Goal: Task Accomplishment & Management: Use online tool/utility

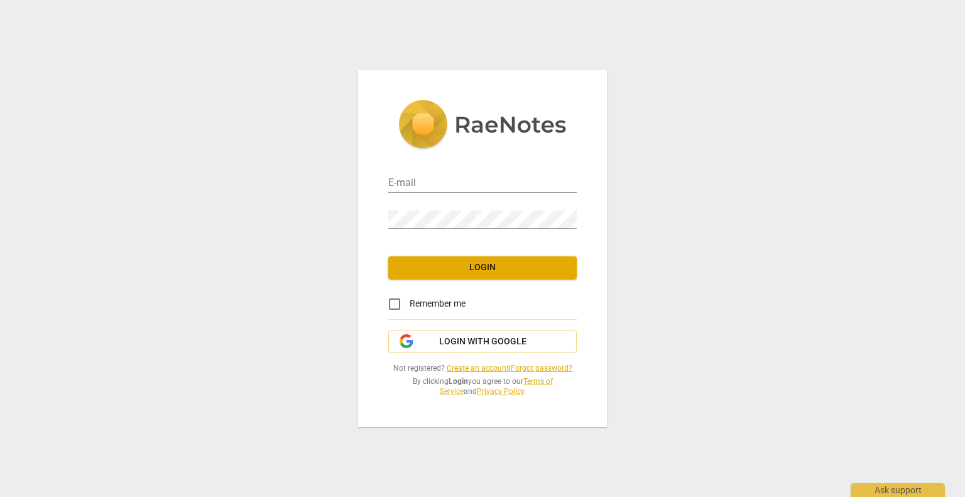
type input "[EMAIL_ADDRESS][DOMAIN_NAME]"
click at [476, 269] on span "Login" at bounding box center [483, 267] width 168 height 13
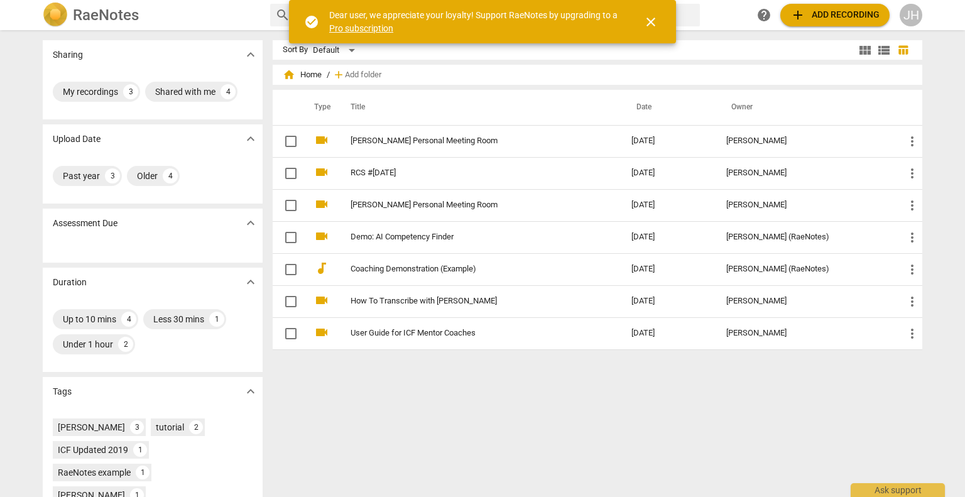
click at [650, 24] on span "close" at bounding box center [651, 21] width 15 height 15
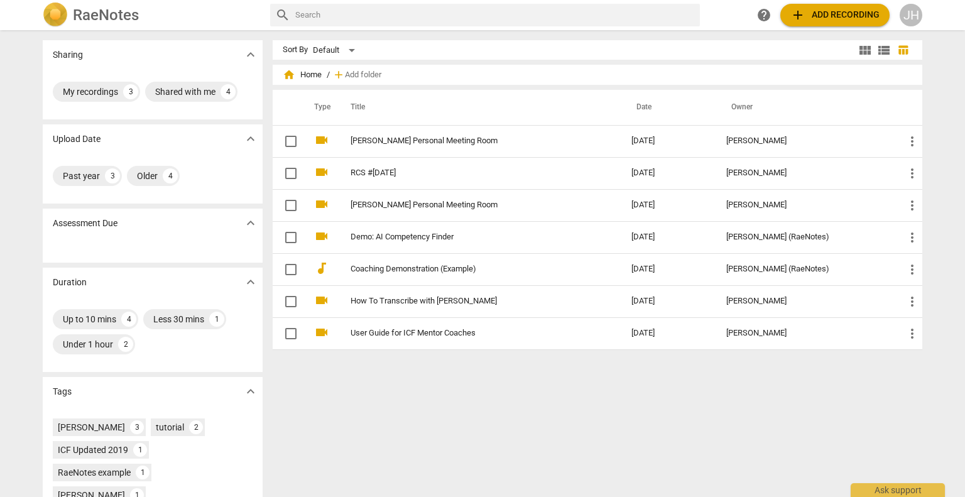
click at [816, 22] on span "add Add recording" at bounding box center [835, 15] width 89 height 15
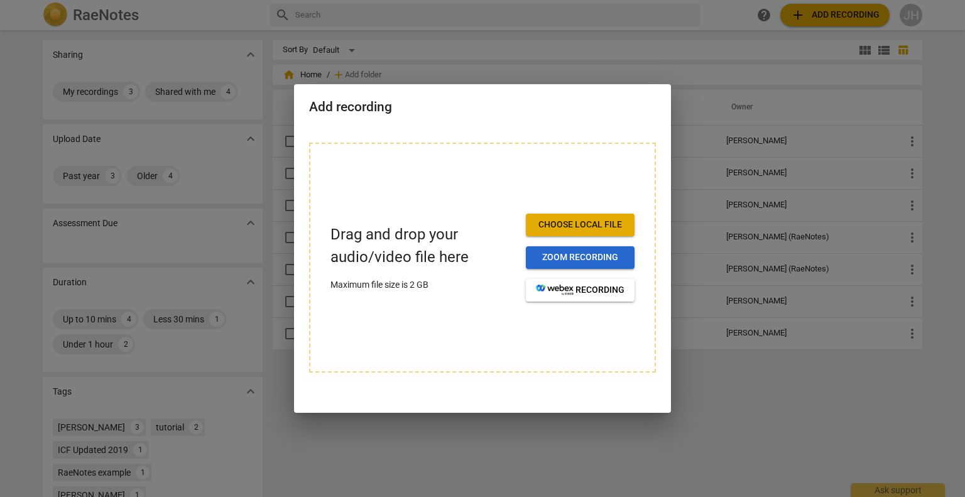
click at [576, 259] on span "Zoom recording" at bounding box center [580, 257] width 89 height 13
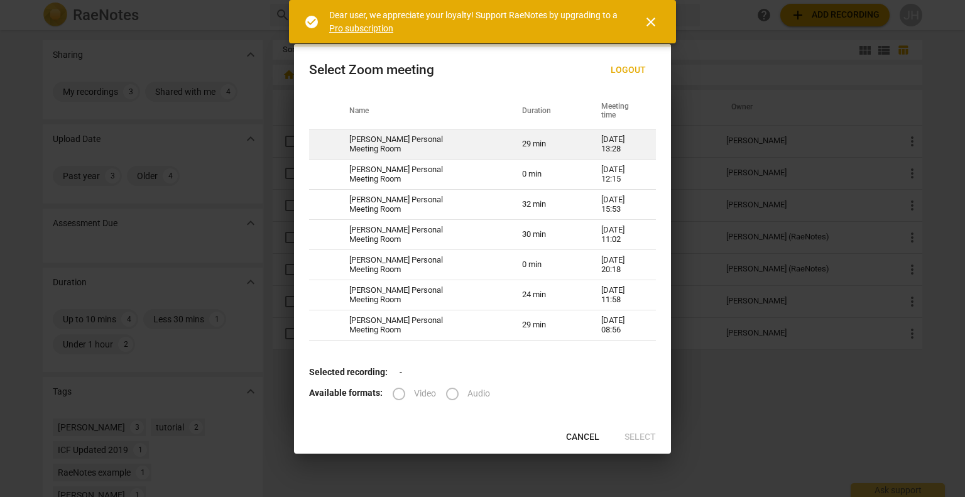
click at [491, 136] on td "[PERSON_NAME] Personal Meeting Room" at bounding box center [420, 144] width 173 height 30
radio input "true"
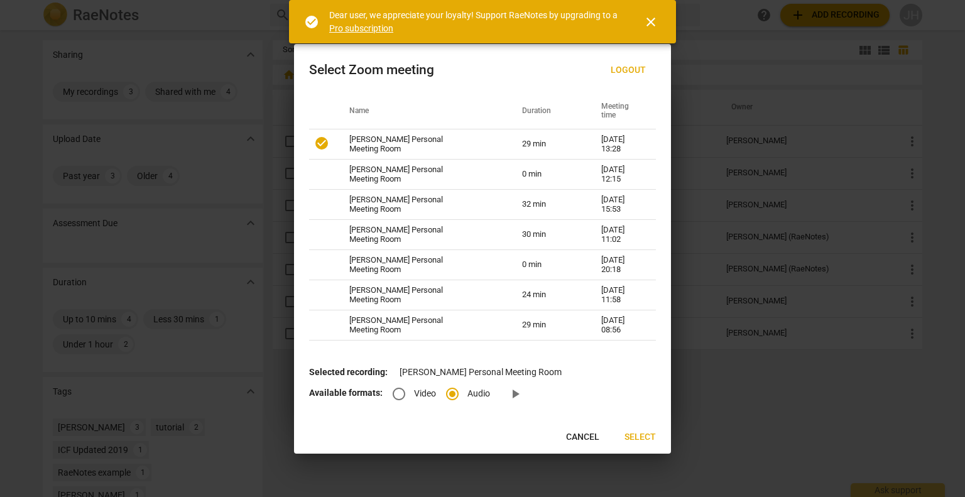
click at [395, 393] on input "Video" at bounding box center [399, 394] width 30 height 30
radio input "true"
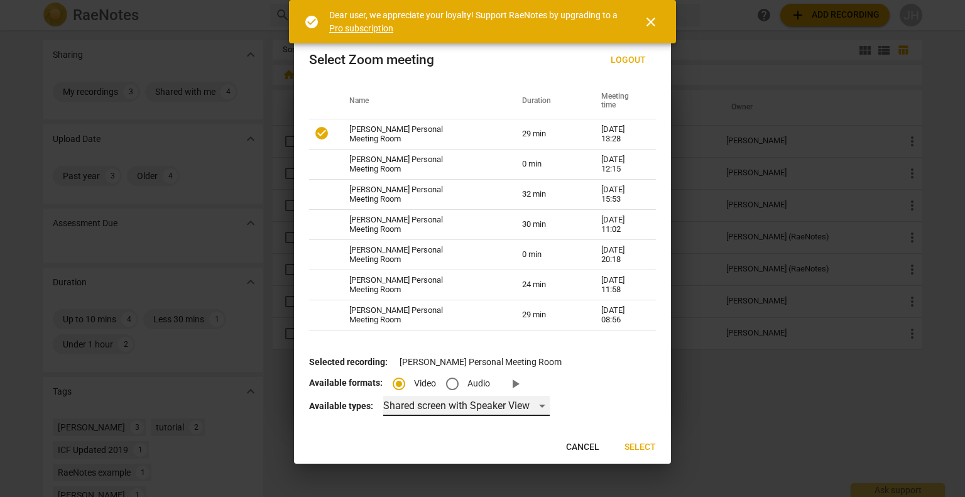
click at [536, 404] on div "Shared screen with Speaker View" at bounding box center [466, 406] width 167 height 20
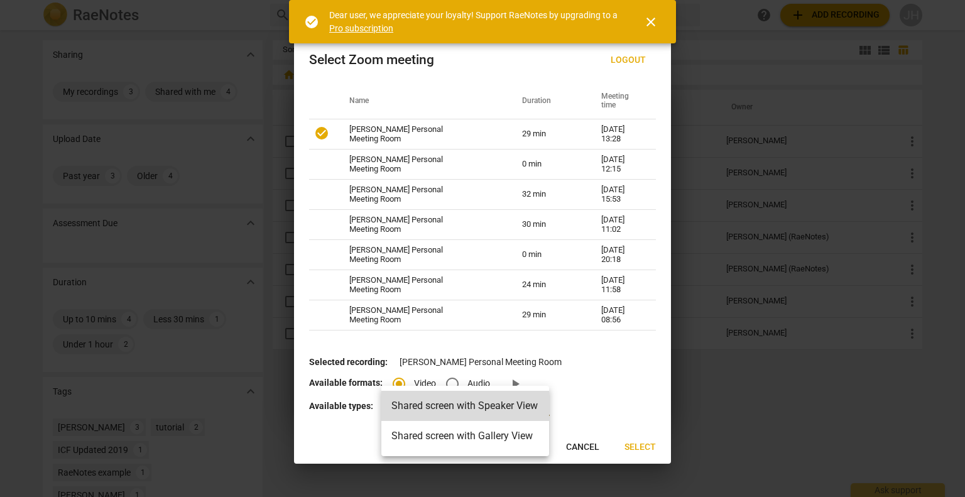
click at [528, 431] on li "Shared screen with Gallery View" at bounding box center [466, 436] width 168 height 30
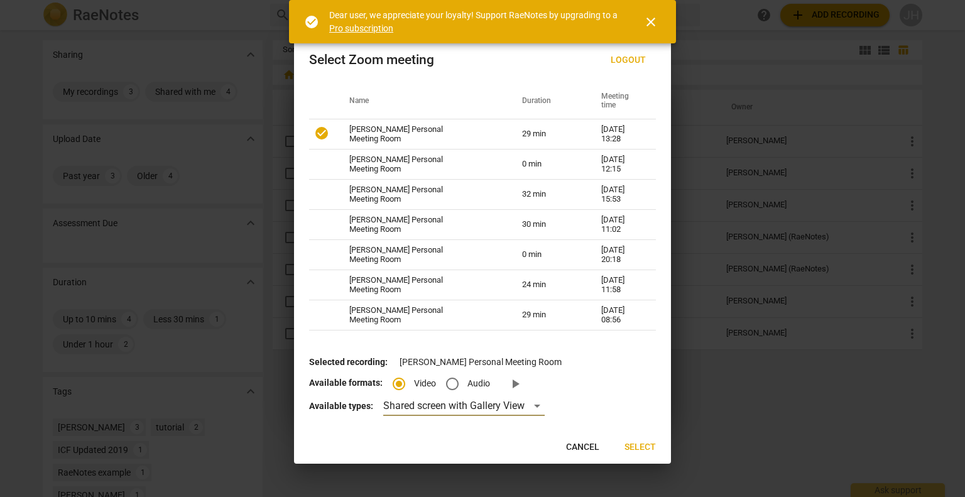
click at [646, 444] on span "Select" at bounding box center [640, 447] width 31 height 13
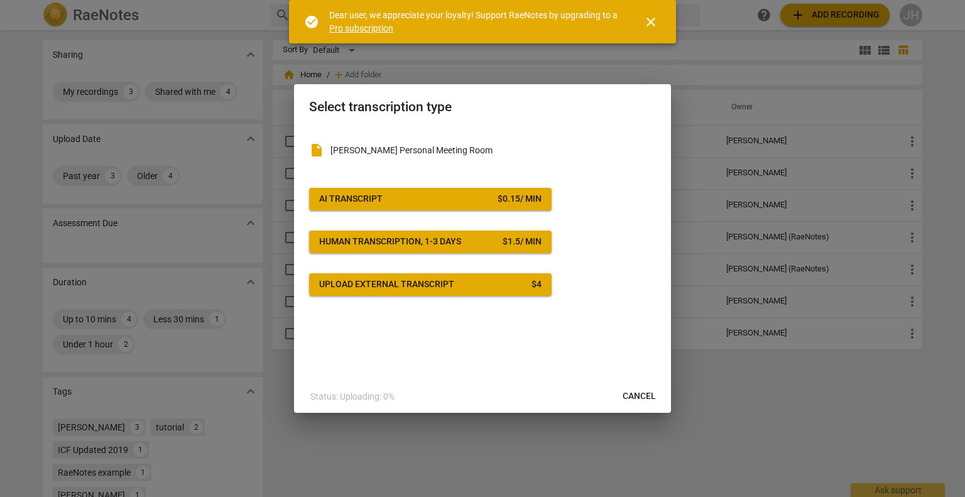
click at [454, 198] on span "AI Transcript $ 0.15 / min" at bounding box center [430, 199] width 223 height 13
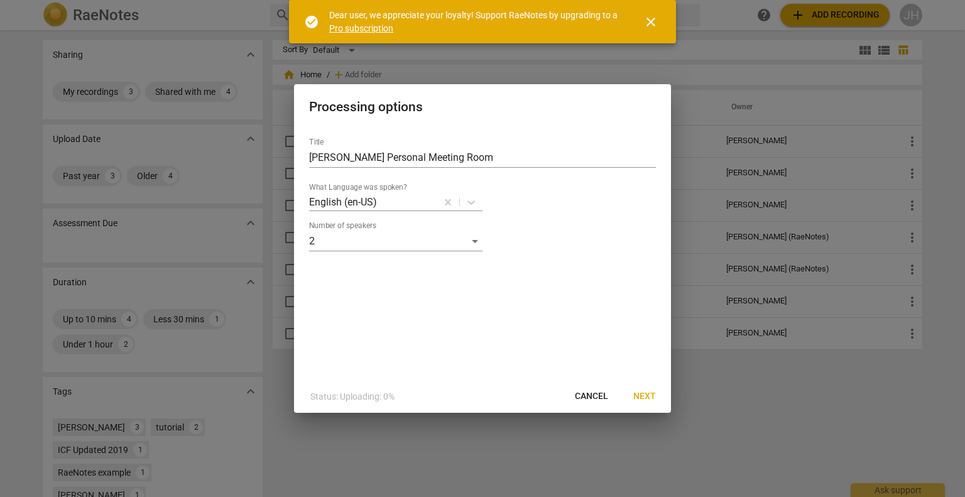
click at [647, 394] on span "Next" at bounding box center [645, 396] width 23 height 13
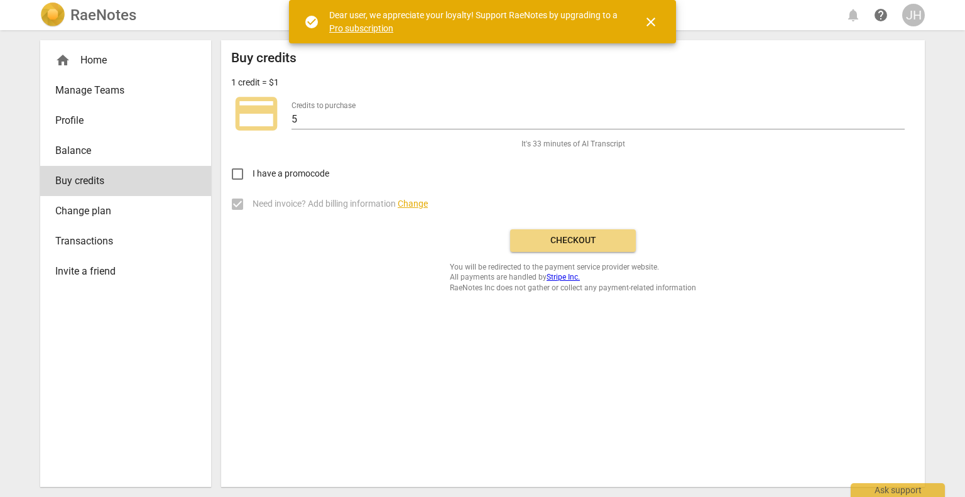
click at [571, 242] on span "Checkout" at bounding box center [573, 240] width 106 height 13
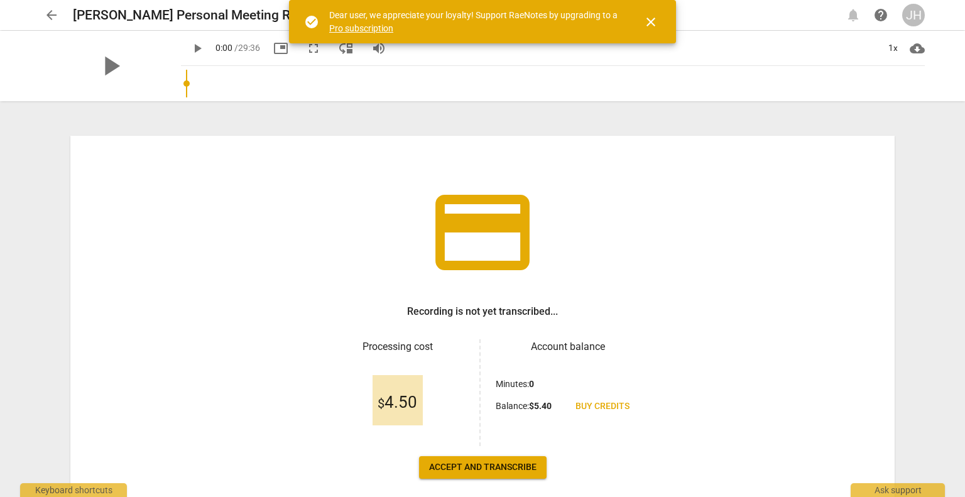
scroll to position [11, 0]
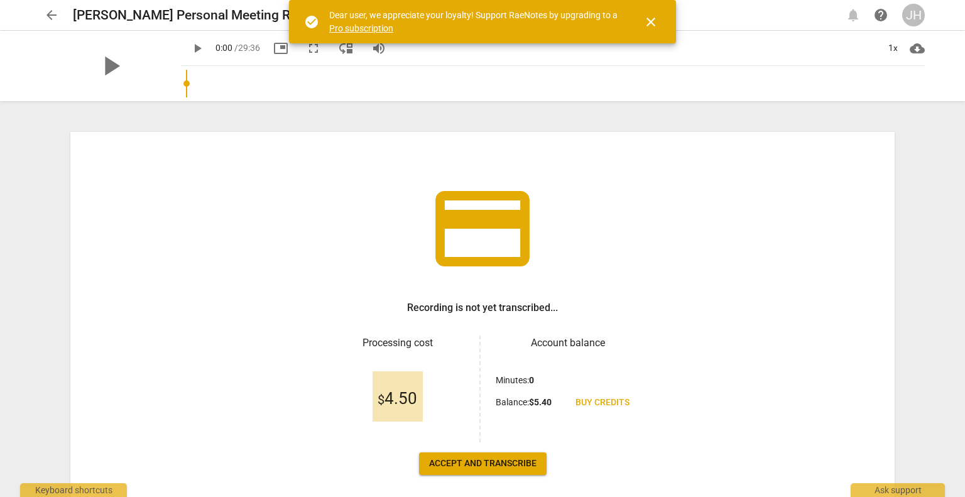
click at [653, 18] on span "close" at bounding box center [651, 21] width 15 height 15
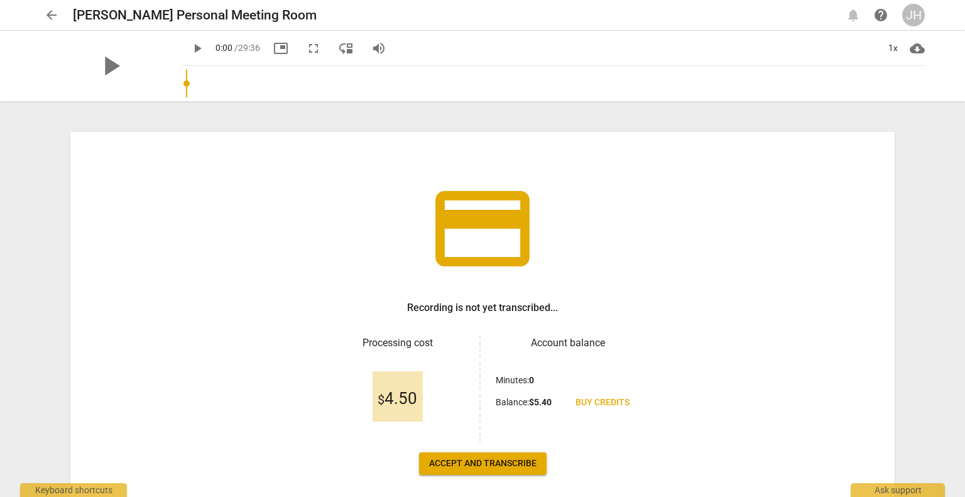
scroll to position [70, 0]
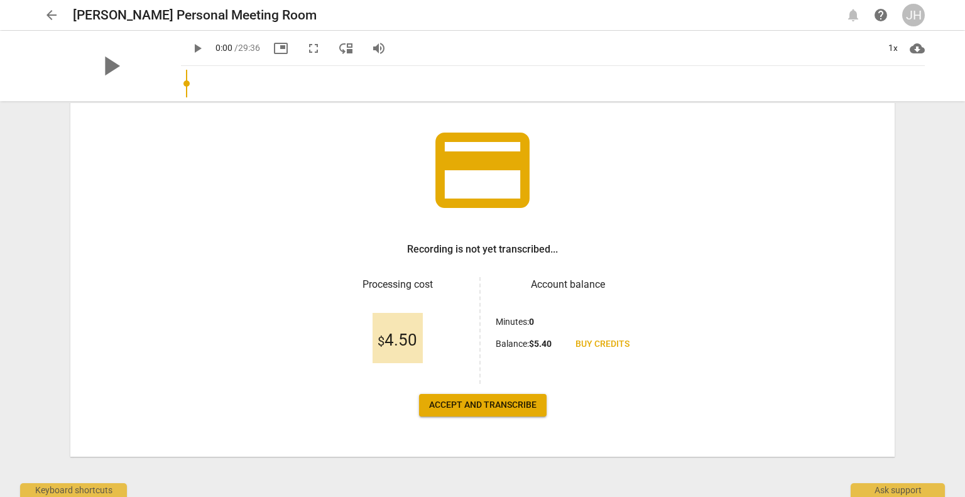
click at [475, 411] on button "Accept and transcribe" at bounding box center [483, 405] width 128 height 23
